Goal: Book appointment/travel/reservation

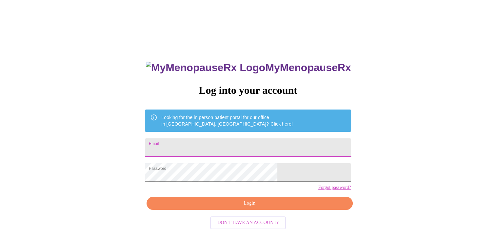
click at [261, 145] on input "Email" at bounding box center [248, 147] width 206 height 18
type input "kosky.karen@comcast.net"
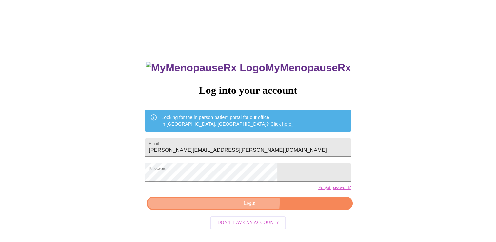
click at [230, 208] on span "Login" at bounding box center [249, 203] width 191 height 8
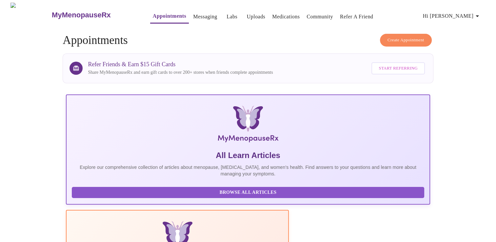
click at [478, 13] on icon "button" at bounding box center [478, 16] width 8 height 8
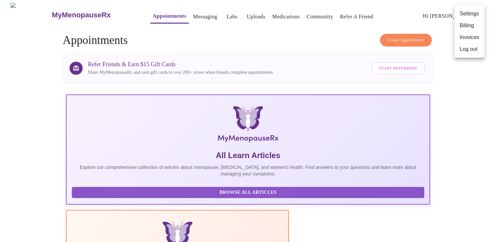
click at [475, 93] on div at bounding box center [250, 121] width 501 height 242
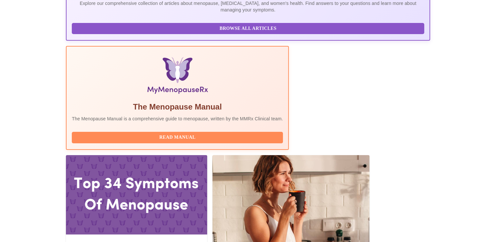
scroll to position [197, 0]
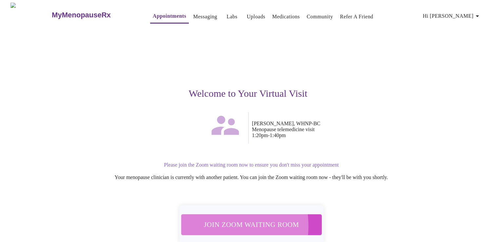
click at [212, 222] on span "Join Zoom Waiting Room" at bounding box center [251, 224] width 123 height 12
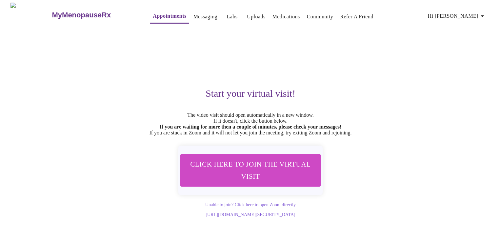
click at [71, 12] on h3 "MyMenopauseRx" at bounding box center [81, 15] width 59 height 9
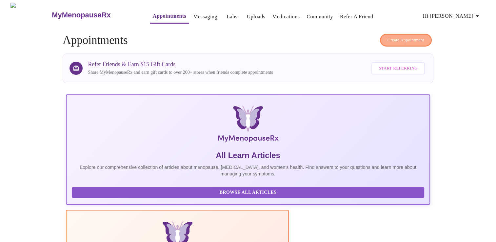
click at [389, 39] on span "Create Appointment" at bounding box center [406, 40] width 37 height 8
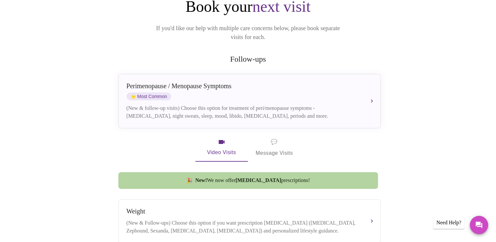
scroll to position [98, 0]
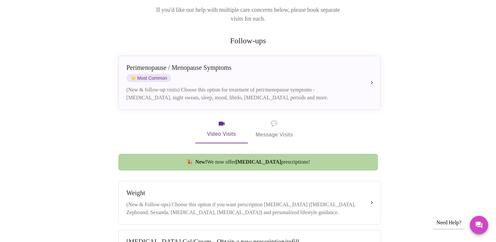
click at [272, 121] on span "💬 Message Visits" at bounding box center [274, 129] width 37 height 20
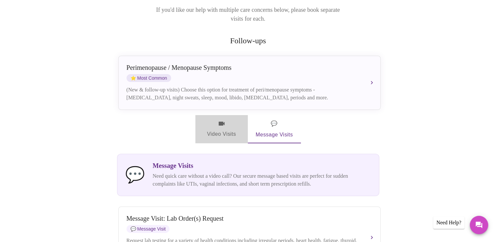
click at [222, 125] on span "Video Visits" at bounding box center [221, 129] width 37 height 19
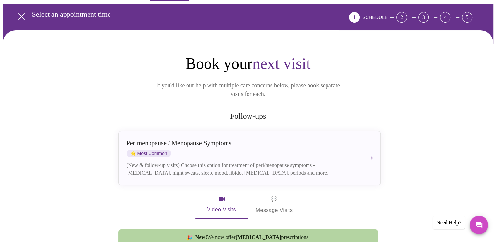
scroll to position [3, 0]
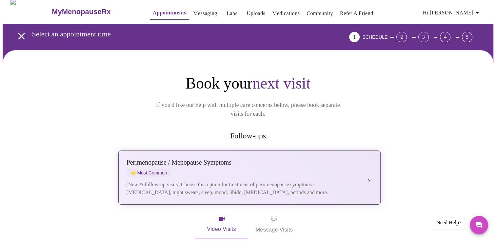
click at [279, 168] on div "Perimenopause / Menopause Symptoms ⭐ Most Common (New & follow-up visits) Choos…" at bounding box center [250, 178] width 246 height 38
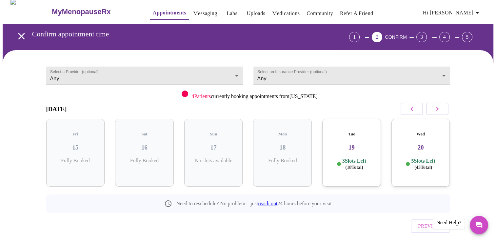
click at [67, 106] on h3 "August 2025" at bounding box center [56, 109] width 21 height 7
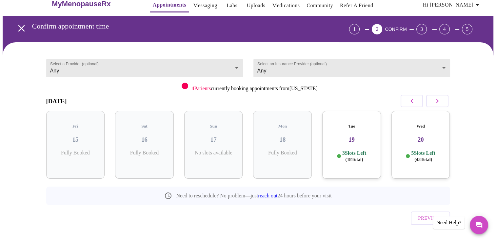
scroll to position [16, 0]
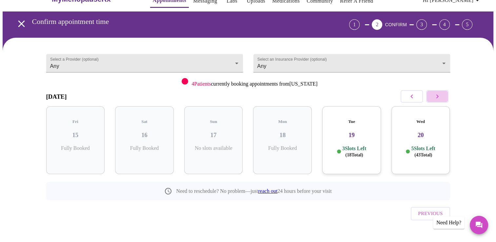
click at [444, 97] on button "button" at bounding box center [437, 96] width 22 height 12
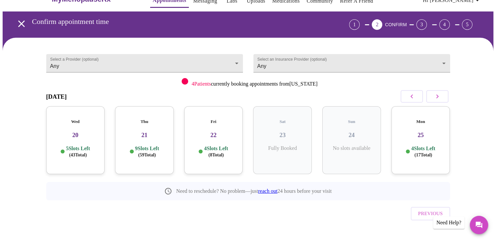
click at [443, 97] on button "button" at bounding box center [437, 96] width 22 height 12
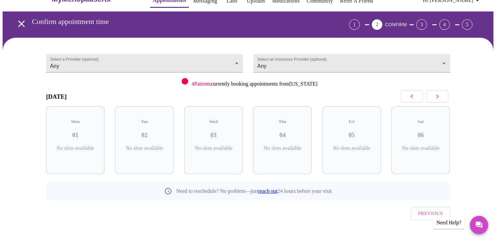
click at [443, 97] on button "button" at bounding box center [437, 96] width 22 height 12
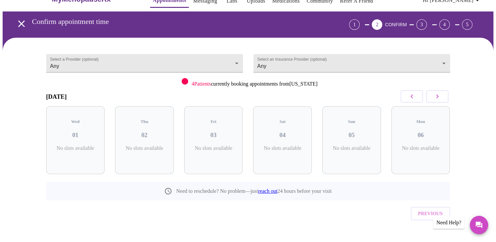
click at [443, 97] on button "button" at bounding box center [437, 96] width 22 height 12
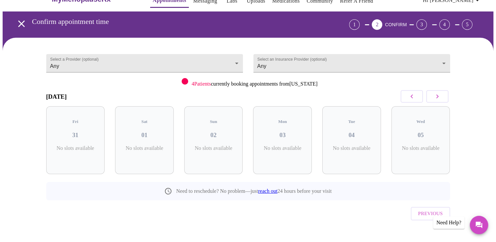
click at [443, 97] on button "button" at bounding box center [437, 96] width 22 height 12
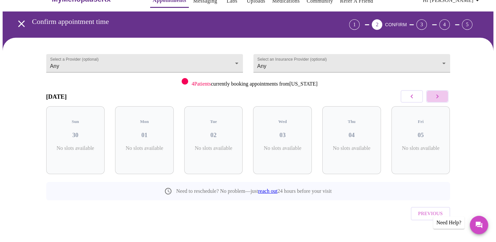
click at [443, 97] on button "button" at bounding box center [437, 96] width 22 height 12
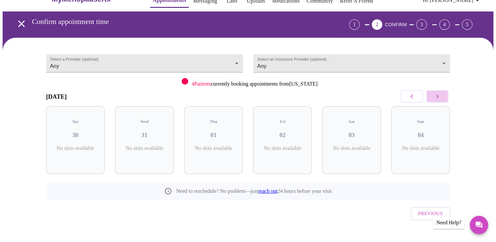
click at [443, 97] on button "button" at bounding box center [437, 96] width 22 height 12
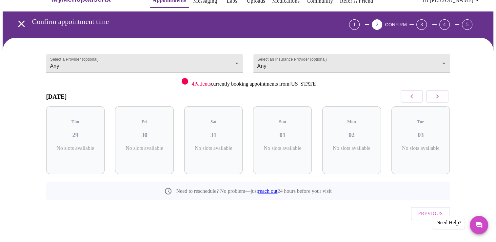
click at [443, 97] on button "button" at bounding box center [437, 96] width 22 height 12
click at [406, 98] on button "button" at bounding box center [412, 96] width 22 height 12
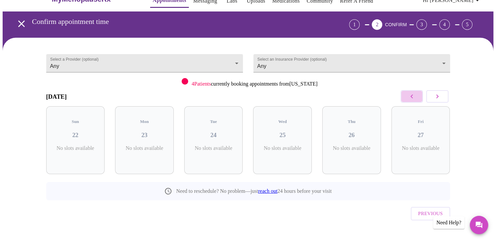
click at [406, 98] on button "button" at bounding box center [412, 96] width 22 height 12
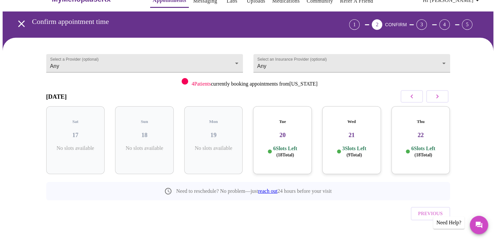
click at [406, 98] on button "button" at bounding box center [412, 96] width 22 height 12
click at [434, 98] on icon "button" at bounding box center [438, 97] width 8 height 8
click at [415, 95] on icon "button" at bounding box center [412, 97] width 8 height 8
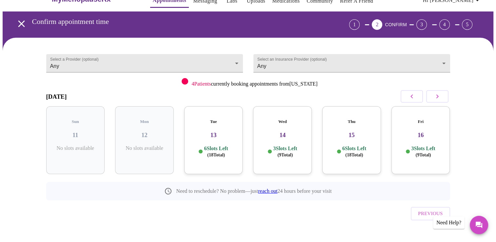
click at [440, 96] on icon "button" at bounding box center [438, 97] width 8 height 8
click at [364, 132] on h3 "27" at bounding box center [352, 135] width 48 height 7
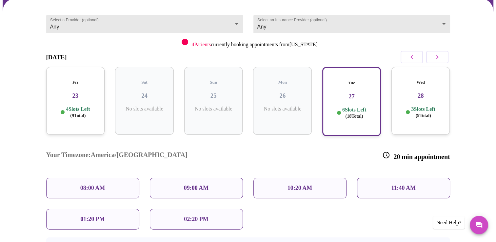
scroll to position [81, 0]
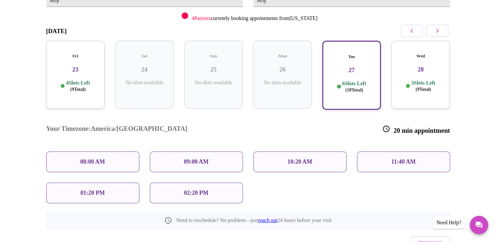
click at [196, 158] on p "09:00 AM" at bounding box center [196, 161] width 25 height 7
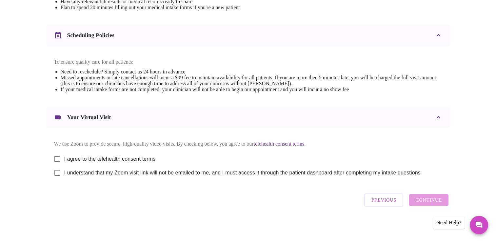
scroll to position [233, 0]
click at [55, 156] on input "I agree to the telehealth consent terms" at bounding box center [58, 159] width 14 height 14
checkbox input "true"
click at [54, 174] on input "I understand that my Zoom visit link will not be emailed to me, and I must acce…" at bounding box center [58, 173] width 14 height 14
checkbox input "true"
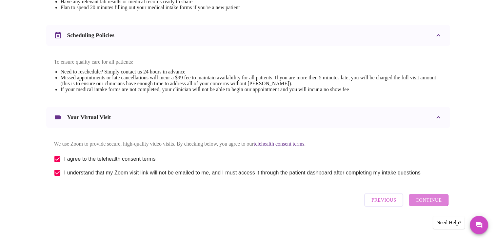
click at [422, 202] on span "Continue" at bounding box center [429, 200] width 26 height 9
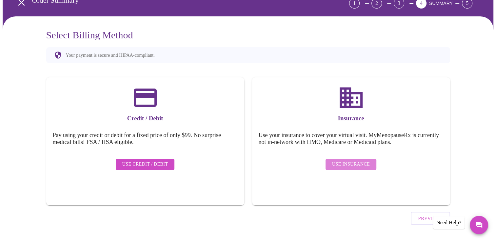
click at [351, 161] on span "Use Insurance" at bounding box center [351, 164] width 38 height 8
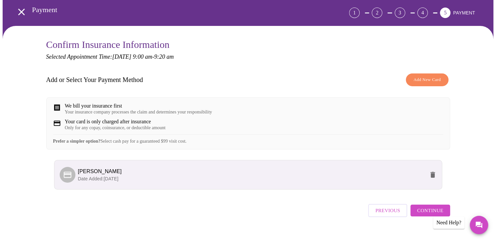
scroll to position [33, 0]
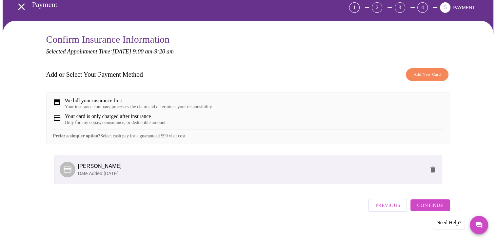
click at [196, 112] on div "We bill your insurance first Your insurance company processes the claim and det…" at bounding box center [248, 118] width 404 height 52
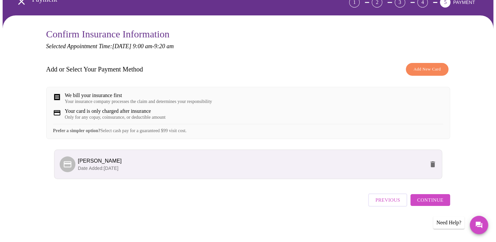
click at [436, 204] on span "Continue" at bounding box center [430, 200] width 26 height 9
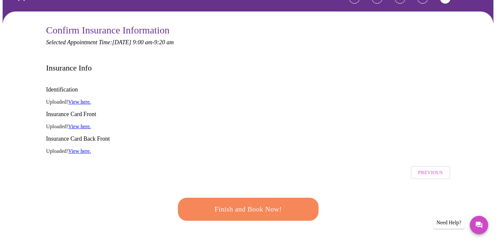
click at [268, 203] on span "Finish and Book Now!" at bounding box center [248, 209] width 121 height 12
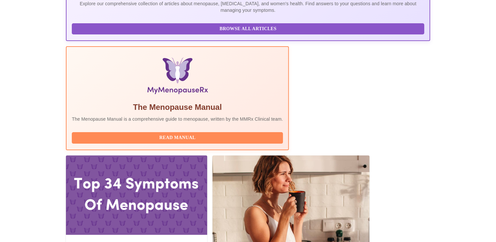
scroll to position [164, 0]
